Goal: Information Seeking & Learning: Learn about a topic

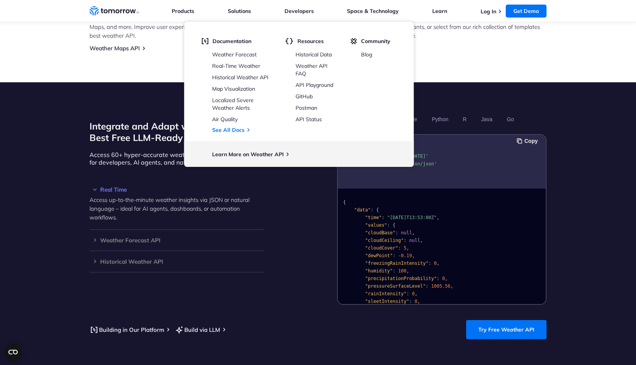
scroll to position [752, 0]
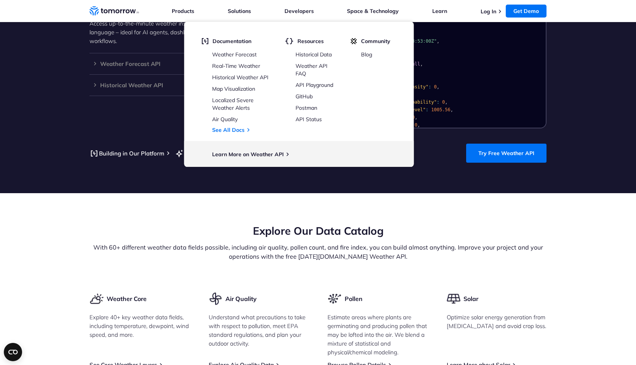
click at [243, 274] on div "Explore Our Data Catalog With 60+ different weather data fields possible, inclu…" at bounding box center [318, 258] width 457 height 68
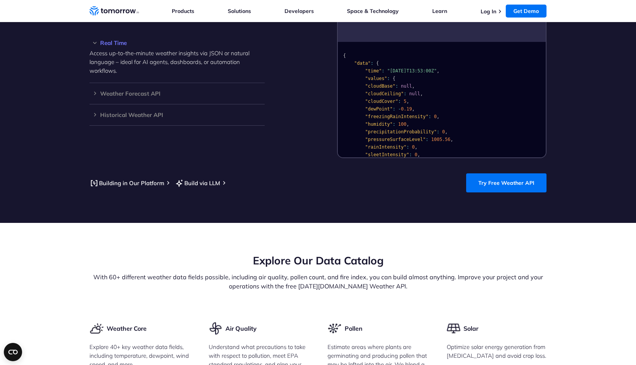
scroll to position [552, 0]
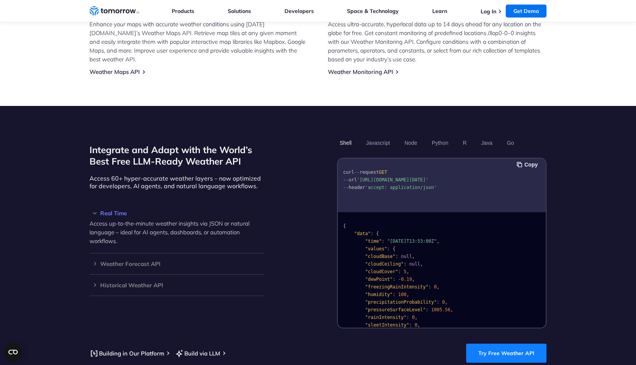
click at [479, 344] on link "Try Free Weather API" at bounding box center [506, 353] width 80 height 19
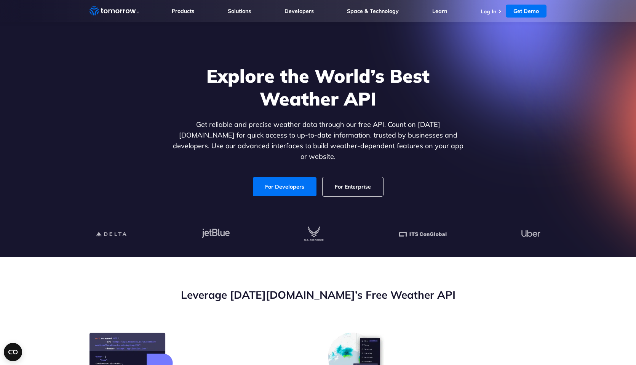
scroll to position [0, 0]
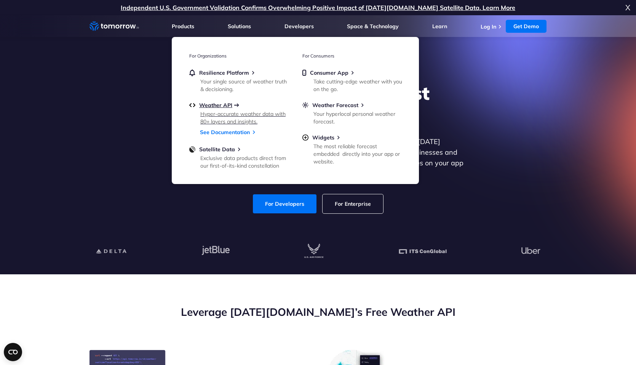
click at [211, 105] on span "Weather API" at bounding box center [215, 105] width 33 height 7
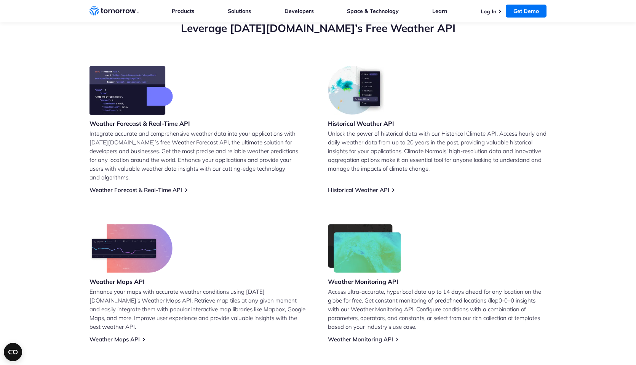
scroll to position [290, 0]
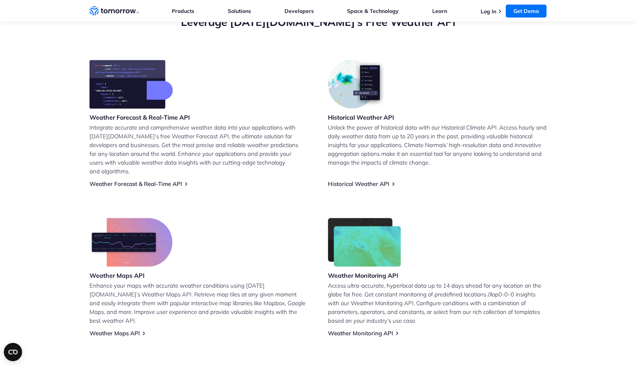
click at [347, 240] on img at bounding box center [364, 242] width 73 height 49
click at [346, 87] on img at bounding box center [357, 84] width 59 height 49
click at [344, 180] on link "Historical Weather API" at bounding box center [358, 183] width 61 height 7
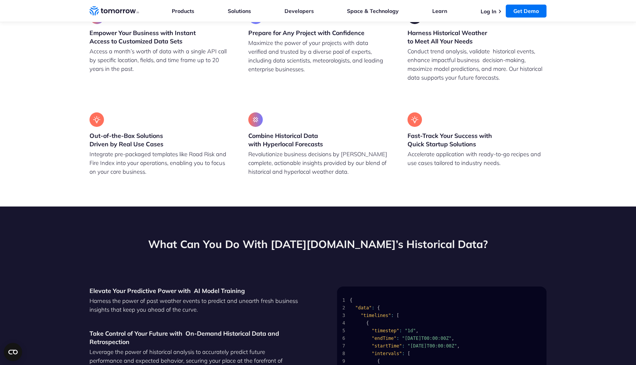
scroll to position [650, 0]
